Goal: Information Seeking & Learning: Learn about a topic

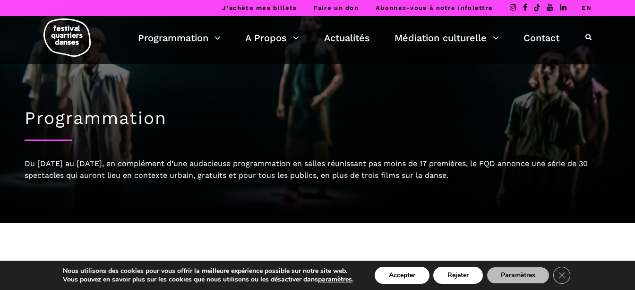
click at [589, 12] on li "EN" at bounding box center [586, 8] width 10 height 16
click at [590, 9] on link "EN" at bounding box center [586, 7] width 10 height 7
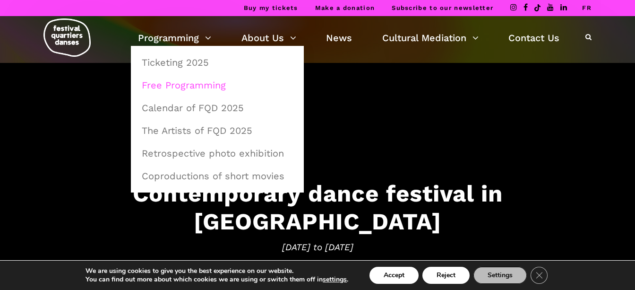
click at [162, 88] on link "Free Programming" at bounding box center [217, 85] width 162 height 22
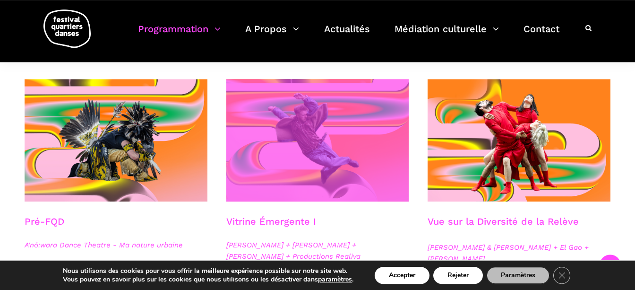
scroll to position [198, 0]
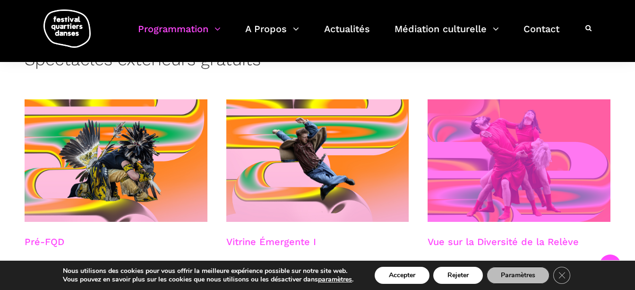
click at [500, 130] on span at bounding box center [519, 160] width 183 height 122
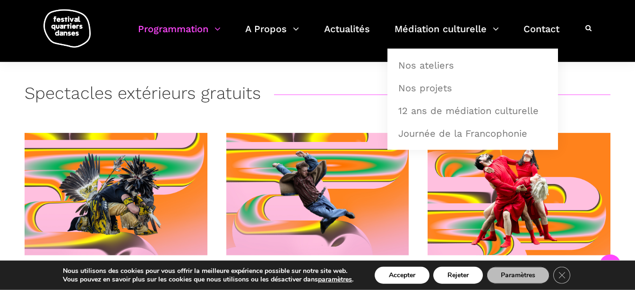
scroll to position [149, 0]
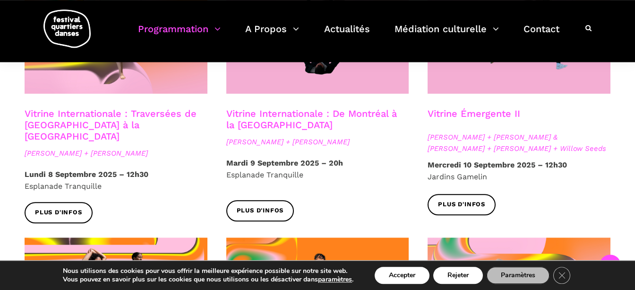
scroll to position [893, 0]
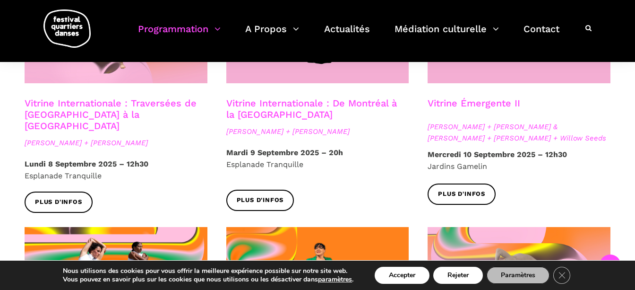
click at [338, 126] on span "Nicholas Bellefleur + Linus Jansner" at bounding box center [317, 131] width 183 height 11
click at [286, 189] on link "Plus d'infos" at bounding box center [260, 199] width 68 height 21
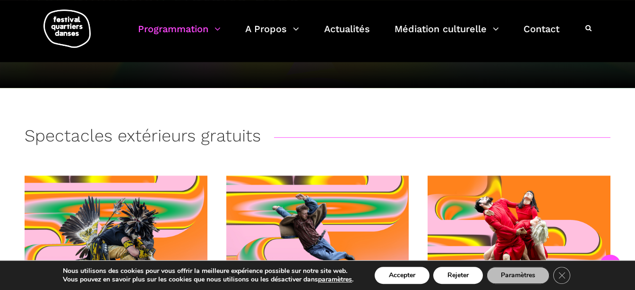
scroll to position [95, 0]
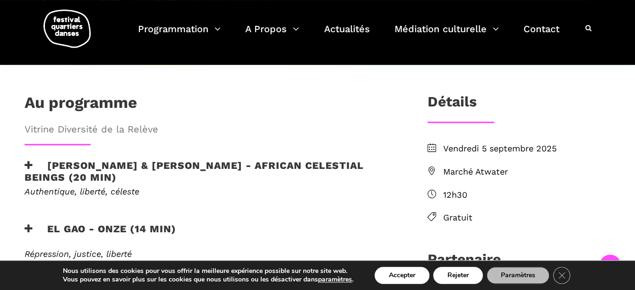
scroll to position [248, 0]
click at [28, 160] on icon at bounding box center [29, 165] width 9 height 10
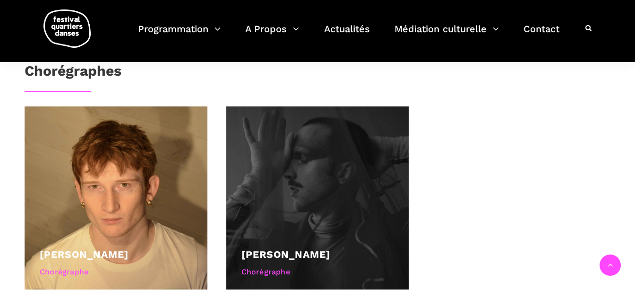
scroll to position [496, 0]
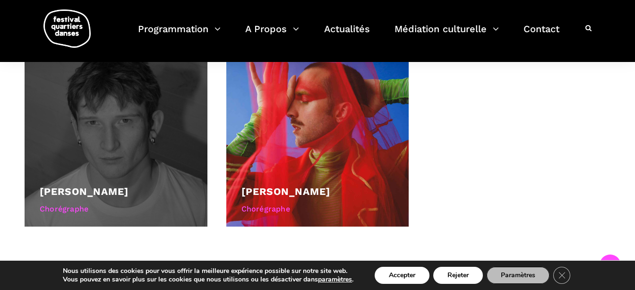
click at [93, 205] on div "Chorégraphe" at bounding box center [116, 209] width 153 height 12
click at [83, 205] on div "Chorégraphe" at bounding box center [116, 209] width 153 height 12
click at [101, 188] on link "[PERSON_NAME]" at bounding box center [84, 191] width 89 height 12
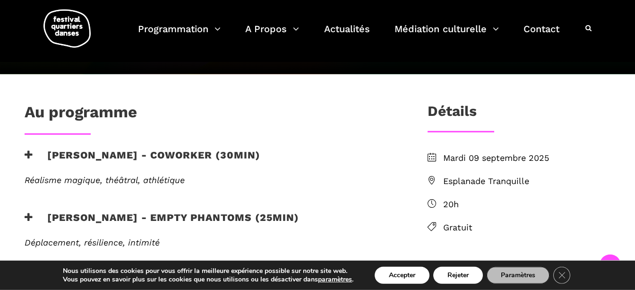
scroll to position [223, 0]
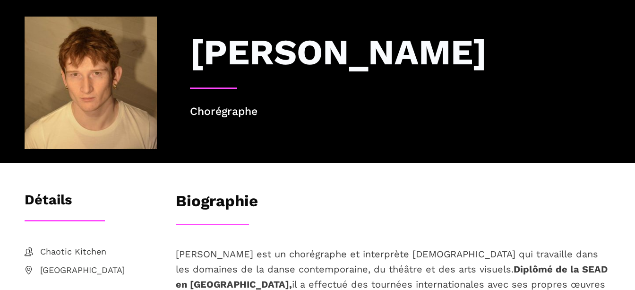
scroll to position [149, 0]
